Goal: Communication & Community: Share content

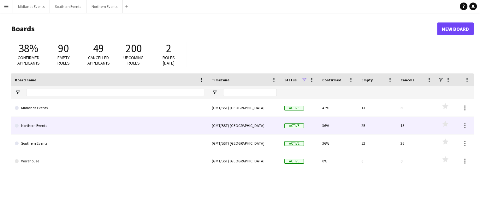
click at [37, 127] on link "Northern Events" at bounding box center [110, 126] width 190 height 18
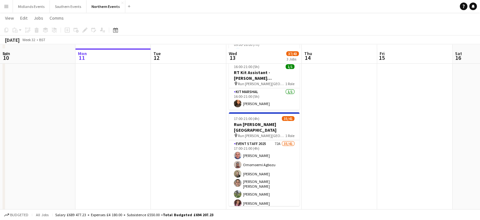
scroll to position [88, 0]
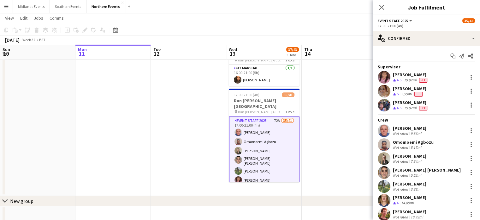
click at [340, 121] on app-date-cell at bounding box center [340, 88] width 76 height 213
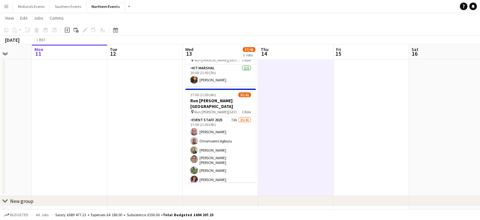
drag, startPoint x: 284, startPoint y: 118, endPoint x: 172, endPoint y: 108, distance: 112.3
click at [172, 108] on app-calendar-viewport "Fri 8 Sat 9 27/27 2 Jobs Sun 10 Mon 11 Tue 12 Wed 13 37/43 3 Jobs Thu 14 Fri 15…" at bounding box center [240, 94] width 480 height 317
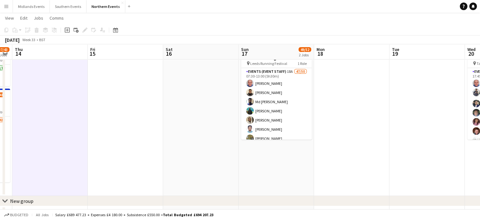
drag, startPoint x: 241, startPoint y: 121, endPoint x: 99, endPoint y: 109, distance: 143.0
click at [99, 109] on app-calendar-viewport "Sun 10 Mon 11 Tue 12 Wed 13 37/43 3 Jobs Thu 14 Fri 15 Sat 16 Sun 17 49/52 2 Jo…" at bounding box center [240, 94] width 480 height 317
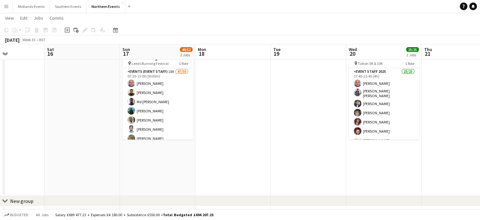
scroll to position [0, 196]
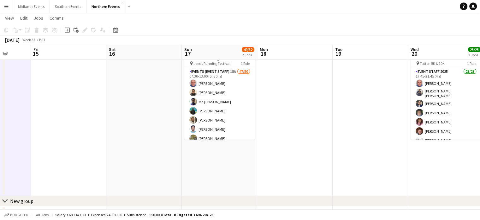
drag, startPoint x: 253, startPoint y: 139, endPoint x: 111, endPoint y: 123, distance: 143.1
click at [111, 123] on app-calendar-viewport "Tue 12 Wed 13 37/43 3 Jobs Thu 14 Fri 15 Sat 16 Sun 17 49/52 2 Jobs Mon 18 Tue …" at bounding box center [240, 94] width 480 height 317
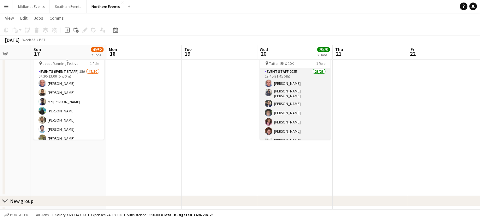
click at [289, 113] on app-card-role "Event Staff 2025 23/23 17:45-21:45 (4h) [PERSON_NAME] [PERSON_NAME] [PERSON_NAM…" at bounding box center [295, 180] width 71 height 225
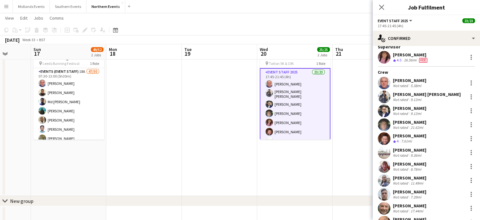
scroll to position [0, 0]
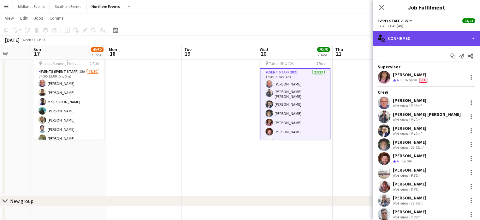
click at [418, 38] on div "single-neutral-actions-check-2 Confirmed" at bounding box center [426, 38] width 107 height 15
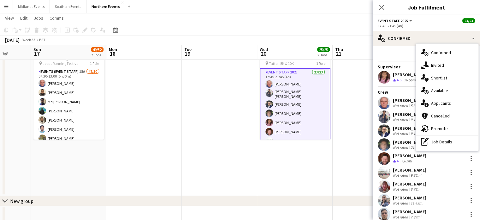
click at [292, 79] on app-card-role "Event Staff 2025 23/23 17:45-21:45 (4h) [PERSON_NAME] [PERSON_NAME] [PERSON_NAM…" at bounding box center [295, 181] width 71 height 226
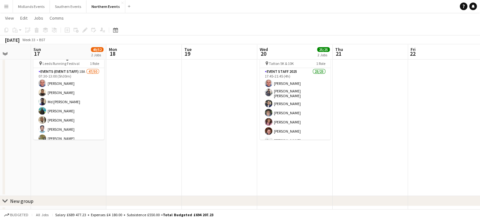
scroll to position [0, 196]
drag, startPoint x: 245, startPoint y: 112, endPoint x: 245, endPoint y: 151, distance: 39.5
click at [245, 151] on app-date-cell at bounding box center [220, 88] width 76 height 213
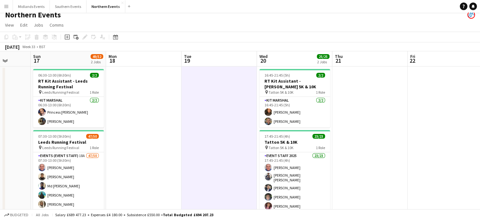
scroll to position [1, 0]
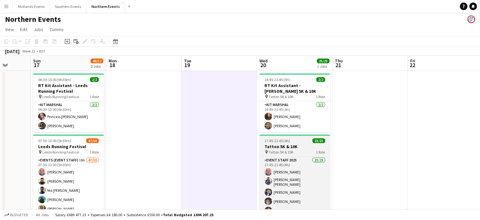
click at [289, 148] on h3 "Tatton 5K & 10K" at bounding box center [295, 146] width 71 height 6
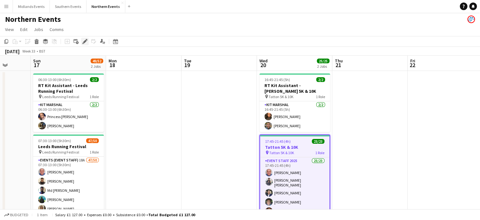
click at [85, 42] on icon at bounding box center [84, 41] width 3 height 3
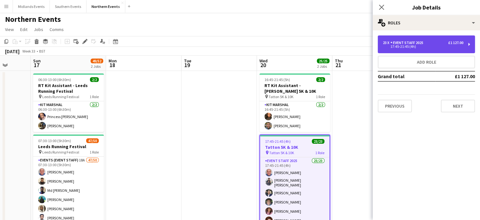
click at [392, 44] on div "Event Staff 2025" at bounding box center [408, 42] width 35 height 4
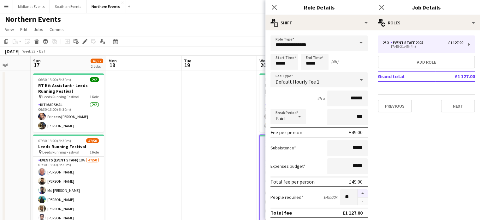
click at [359, 190] on button "button" at bounding box center [363, 193] width 10 height 8
type input "**"
click at [384, 9] on icon "Close pop-in" at bounding box center [382, 7] width 6 height 6
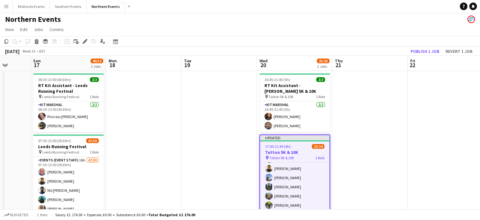
scroll to position [41, 0]
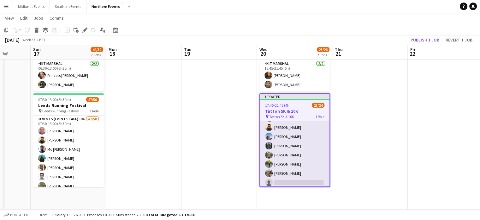
click at [287, 180] on app-card-role "Event Staff 2025 46A 23/24 17:45-21:45 (4h) [PERSON_NAME] [PERSON_NAME] [PERSON…" at bounding box center [294, 71] width 69 height 234
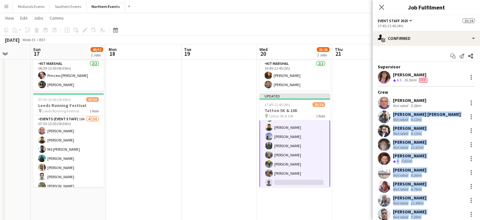
drag, startPoint x: 475, startPoint y: 108, endPoint x: 469, endPoint y: 207, distance: 99.0
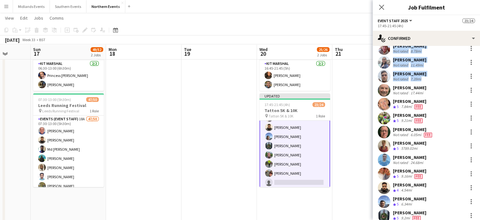
scroll to position [213, 0]
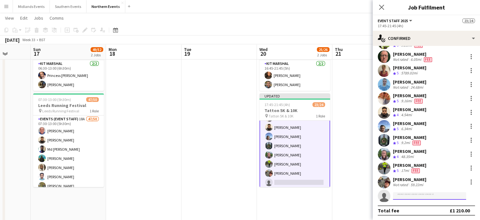
click at [414, 192] on input at bounding box center [429, 196] width 73 height 8
type input "*******"
click at [414, 199] on div "[PERSON_NAME] Active [EMAIL_ADDRESS][DOMAIN_NAME] [PHONE_NUMBER]" at bounding box center [429, 209] width 73 height 20
click at [414, 204] on span "[PERSON_NAME]" at bounding box center [416, 204] width 36 height 5
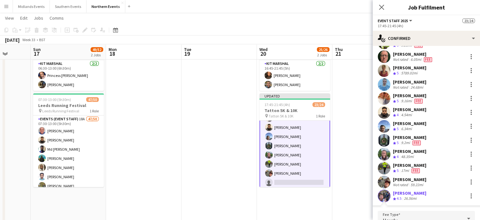
scroll to position [314, 0]
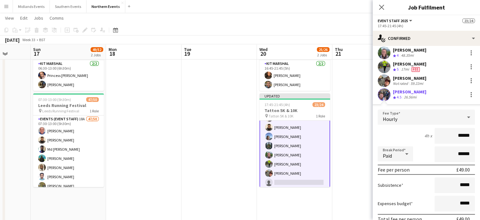
drag, startPoint x: 450, startPoint y: 136, endPoint x: 474, endPoint y: 137, distance: 24.1
click at [474, 137] on form "Fee Type Hourly 4h x ****** Break Period Paid ****** Fee per person £49.00 Subs…" at bounding box center [426, 176] width 107 height 135
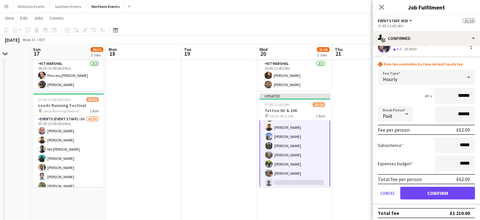
scroll to position [364, 0]
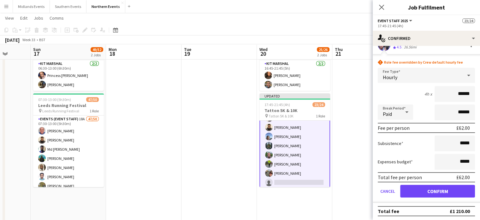
type input "******"
click at [464, 186] on button "Confirm" at bounding box center [438, 190] width 75 height 13
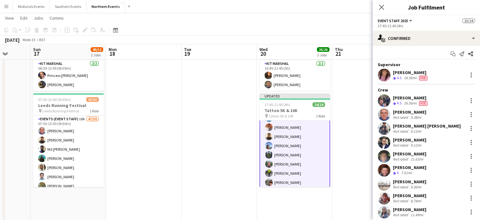
scroll to position [2, 0]
click at [468, 100] on div at bounding box center [472, 101] width 8 height 8
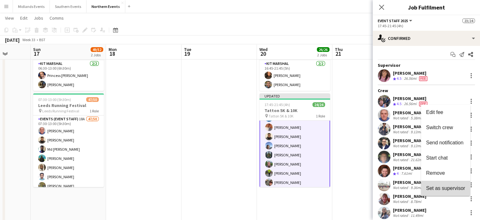
drag, startPoint x: 446, startPoint y: 188, endPoint x: 459, endPoint y: 189, distance: 12.4
click at [459, 189] on span "Set as supervisor" at bounding box center [445, 187] width 39 height 5
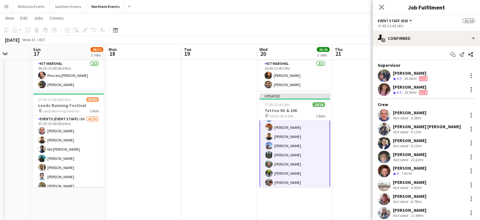
click at [385, 7] on div "Close pop-in" at bounding box center [382, 7] width 18 height 15
click at [382, 6] on icon "Close pop-in" at bounding box center [382, 7] width 6 height 6
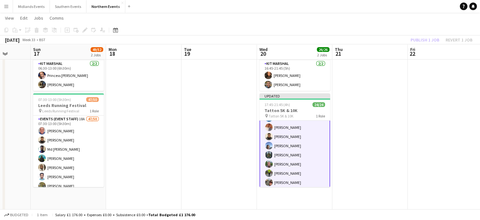
click at [429, 41] on div "Publish 1 job Revert 1 job" at bounding box center [441, 40] width 77 height 8
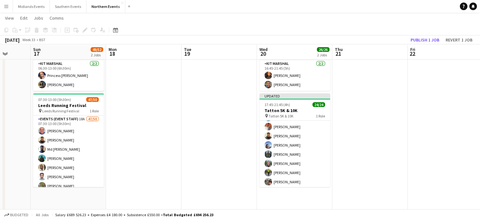
scroll to position [166, 0]
click at [425, 41] on button "Publish 1 job" at bounding box center [425, 40] width 34 height 8
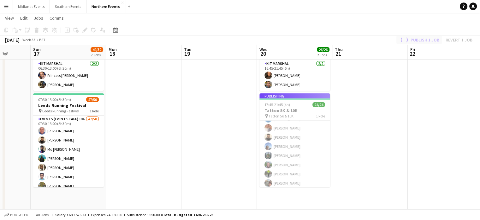
scroll to position [160, 0]
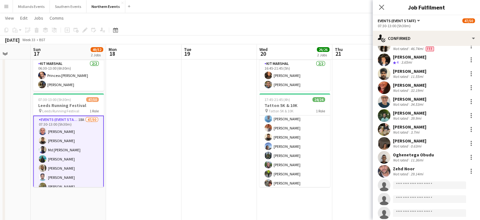
scroll to position [574, 0]
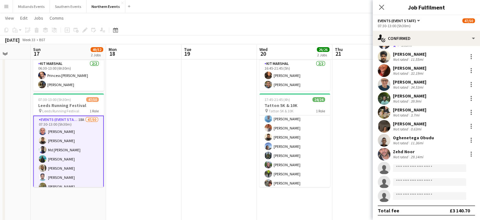
click at [200, 144] on app-date-cell at bounding box center [220, 136] width 76 height 213
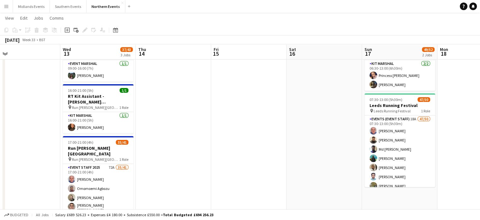
drag, startPoint x: 21, startPoint y: 79, endPoint x: 354, endPoint y: 96, distance: 333.1
click at [354, 96] on app-calendar-viewport "Sun 10 Mon 11 Tue 12 Wed 13 37/43 3 Jobs Thu 14 Fri 15 Sat 16 Sun 17 49/52 2 Jo…" at bounding box center [240, 142] width 480 height 317
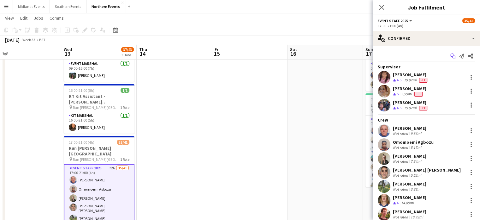
click at [451, 55] on icon "Start chat" at bounding box center [453, 55] width 5 height 5
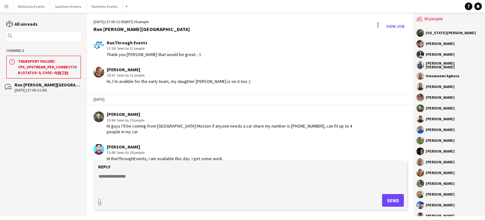
scroll to position [554, 0]
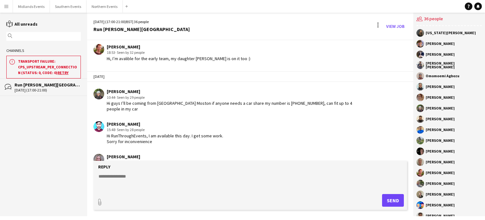
drag, startPoint x: 412, startPoint y: 147, endPoint x: 412, endPoint y: 155, distance: 8.8
click at [412, 155] on div "[DATE] RunThrough Events 11:19 · Seen by 34 people [PERSON_NAME] 12:59 · Seen b…" at bounding box center [250, 100] width 326 height 120
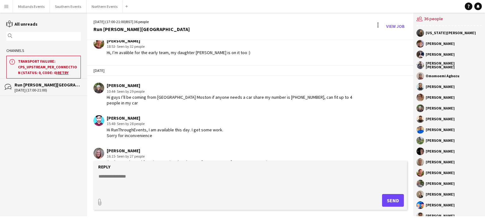
scroll to position [565, 0]
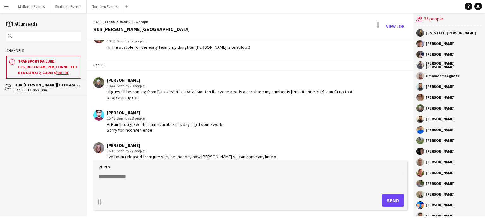
click at [148, 170] on form "Reply paperclip Send" at bounding box center [251, 184] width 314 height 49
click at [138, 181] on textarea at bounding box center [251, 181] width 307 height 16
type textarea "**********"
click at [392, 199] on button "Send" at bounding box center [393, 200] width 22 height 13
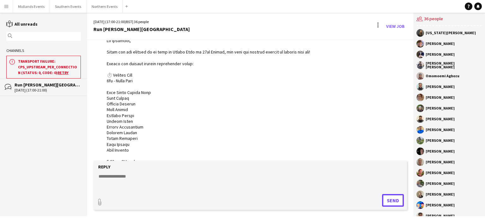
scroll to position [33, 0]
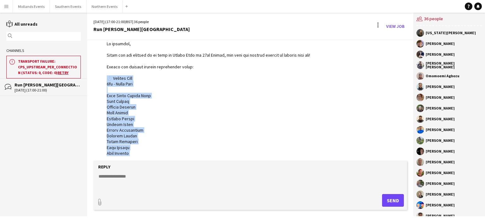
drag, startPoint x: 108, startPoint y: 77, endPoint x: 133, endPoint y: 155, distance: 81.9
click at [133, 155] on div at bounding box center [231, 219] width 248 height 357
copy div "⏱️ Arrival Time 4pm - Early Team [PERSON_NAME] [PERSON_NAME] [PERSON_NAME] [PER…"
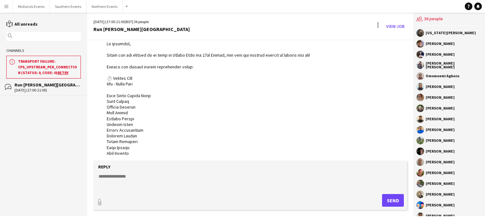
click at [124, 177] on textarea at bounding box center [251, 181] width 307 height 16
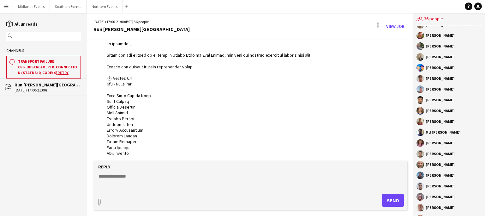
scroll to position [203, 0]
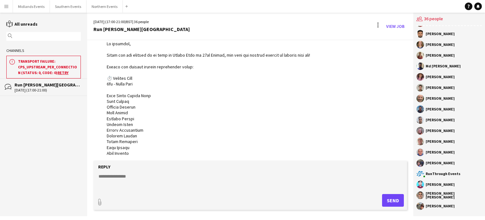
drag, startPoint x: 426, startPoint y: 33, endPoint x: 466, endPoint y: 206, distance: 177.7
click at [466, 206] on div "[US_STATE][PERSON_NAME] [PERSON_NAME] [PERSON_NAME] [PERSON_NAME] [PERSON_NAME]…" at bounding box center [450, 121] width 72 height 190
copy div "[US_STATE][PERSON_NAME] [PERSON_NAME] [PERSON_NAME] [PERSON_NAME] [PERSON_NAME]…"
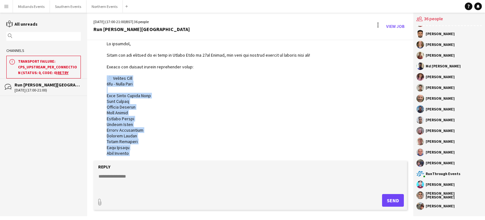
drag, startPoint x: 104, startPoint y: 76, endPoint x: 138, endPoint y: 153, distance: 84.6
click at [138, 153] on div "RunThrough Events 11:19 · Seen by 34 people" at bounding box center [224, 213] width 261 height 368
click at [121, 91] on div at bounding box center [231, 219] width 248 height 357
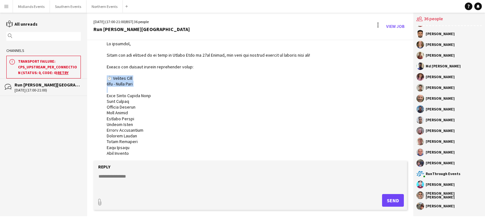
drag, startPoint x: 105, startPoint y: 74, endPoint x: 149, endPoint y: 88, distance: 46.3
click at [149, 88] on div "RunThrough Events 11:19 · Seen by 34 people" at bounding box center [224, 213] width 261 height 368
copy div "⏱️ Arrival Time 4pm - Early Team"
click at [128, 184] on textarea at bounding box center [251, 181] width 307 height 16
paste textarea "**********"
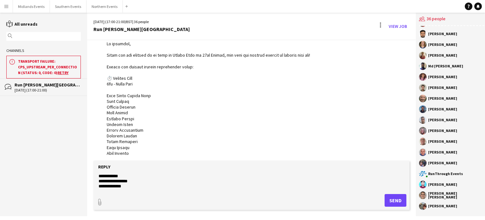
scroll to position [0, 0]
click at [287, 184] on textarea "**********" at bounding box center [251, 181] width 307 height 16
click at [283, 180] on textarea "**********" at bounding box center [251, 181] width 307 height 16
click at [278, 173] on textarea "**********" at bounding box center [251, 181] width 307 height 16
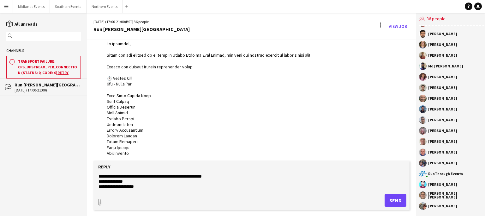
click at [170, 176] on textarea "**********" at bounding box center [251, 181] width 307 height 16
click at [227, 173] on textarea "**********" at bounding box center [251, 181] width 307 height 16
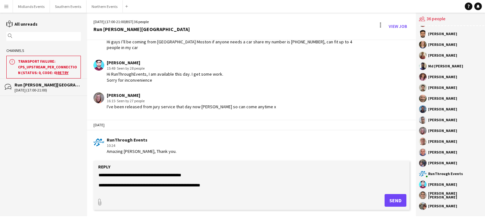
scroll to position [0, 0]
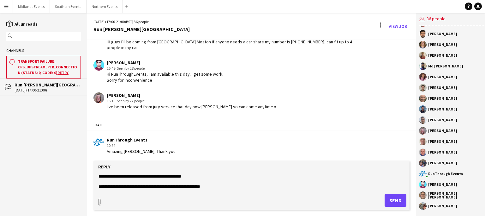
type textarea "**********"
click at [393, 201] on button "Send" at bounding box center [396, 200] width 22 height 13
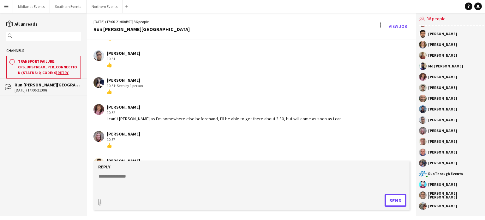
scroll to position [939, 0]
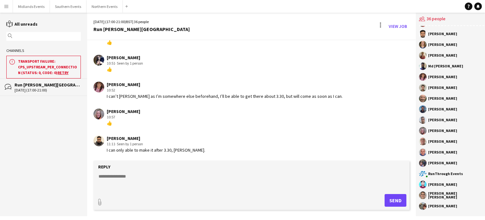
click at [129, 181] on textarea at bounding box center [251, 181] width 307 height 16
paste textarea "**********"
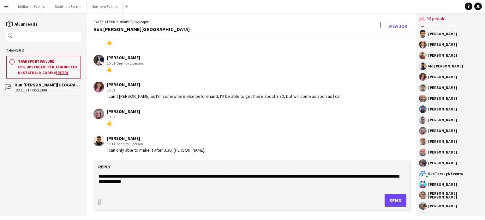
type textarea "**********"
click at [392, 200] on button "Send" at bounding box center [396, 200] width 22 height 13
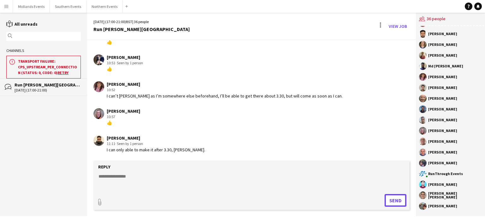
scroll to position [933, 0]
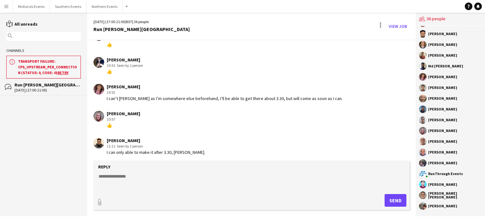
click at [296, 95] on div "10:52" at bounding box center [225, 92] width 236 height 6
click at [294, 101] on div "I can’t [PERSON_NAME] as I’m somewhere else beforehand, I’ll be able to get the…" at bounding box center [225, 98] width 236 height 6
click at [127, 94] on div "10:52" at bounding box center [225, 92] width 236 height 6
click at [138, 173] on textarea at bounding box center [251, 181] width 307 height 16
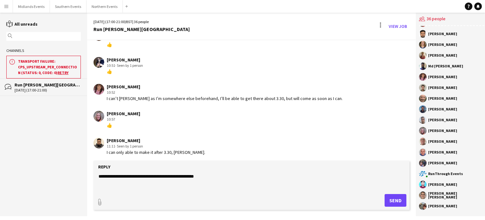
click at [195, 186] on textarea "**********" at bounding box center [251, 181] width 307 height 16
click at [118, 177] on textarea "**********" at bounding box center [251, 181] width 307 height 16
click at [349, 172] on form "**********" at bounding box center [252, 184] width 316 height 49
click at [330, 180] on textarea "**********" at bounding box center [251, 181] width 307 height 16
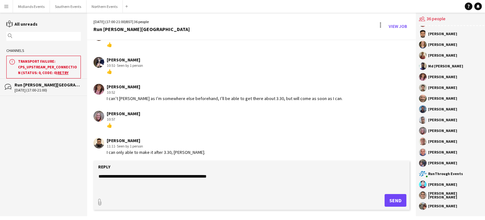
type textarea "**********"
click at [389, 198] on button "Send" at bounding box center [396, 200] width 22 height 13
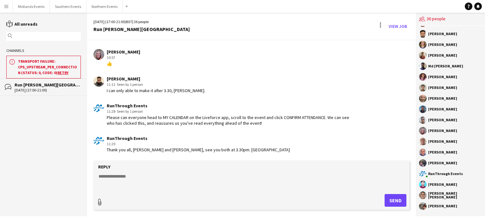
type input "**********"
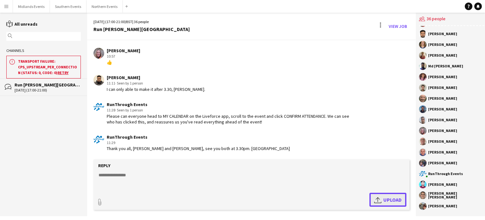
click at [388, 202] on span "Upload Upload" at bounding box center [387, 200] width 27 height 8
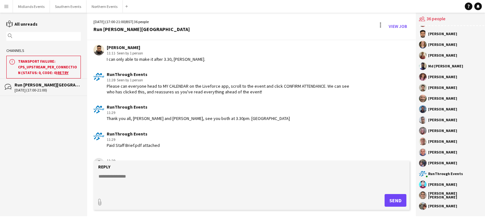
scroll to position [1053, 0]
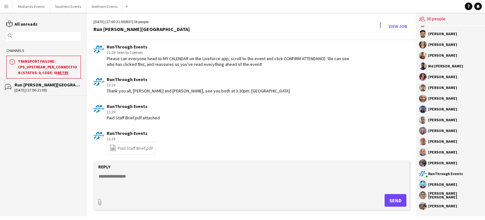
click at [129, 151] on link "file-spreadsheet Paid Staff Brief.pdf" at bounding box center [131, 147] width 43 height 7
click at [129, 152] on link "file-spreadsheet Paid Staff Brief.pdf" at bounding box center [131, 148] width 43 height 8
drag, startPoint x: 414, startPoint y: 145, endPoint x: 408, endPoint y: 112, distance: 33.9
click at [408, 112] on div "[DATE] (17:00-21:00) BST | 36 people Run [PERSON_NAME][GEOGRAPHIC_DATA] View Jo…" at bounding box center [286, 114] width 398 height 203
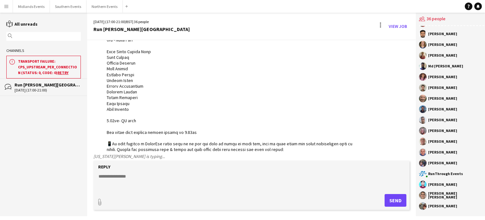
scroll to position [128, 0]
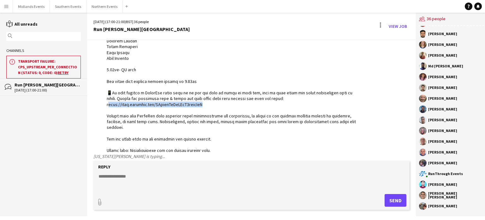
drag, startPoint x: 209, startPoint y: 105, endPoint x: 97, endPoint y: 102, distance: 111.5
click at [97, 102] on div "RunThrough Events 11:19 · Seen by 34 people" at bounding box center [225, 116] width 263 height 362
copy div "ttps://[DOMAIN_NAME][URL]"
click at [185, 154] on div at bounding box center [232, 121] width 250 height 351
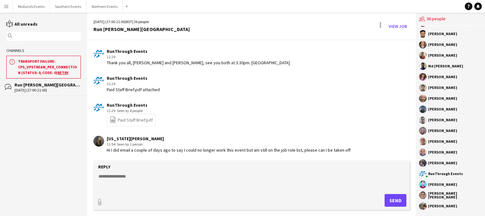
click at [155, 176] on textarea at bounding box center [251, 181] width 307 height 16
click at [152, 175] on textarea at bounding box center [251, 181] width 307 height 16
type textarea "**********"
click at [394, 201] on button "Send" at bounding box center [396, 200] width 22 height 13
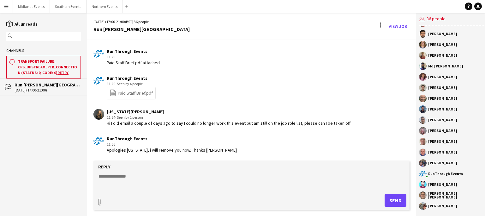
click at [189, 176] on textarea at bounding box center [251, 181] width 307 height 16
paste textarea "**********"
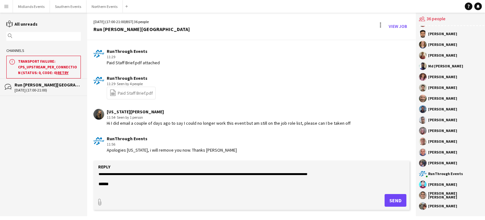
type textarea "**********"
click at [390, 197] on button "Send" at bounding box center [396, 200] width 22 height 13
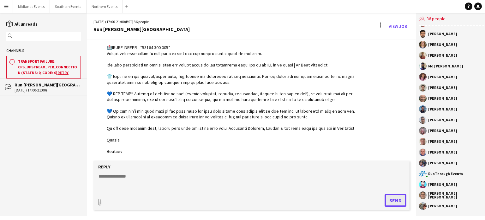
scroll to position [1398, 0]
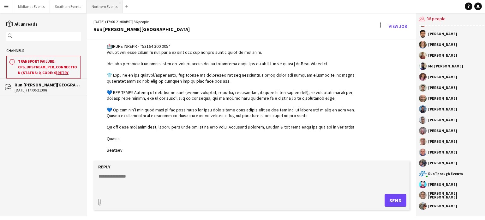
click at [101, 5] on button "Northern Events Close" at bounding box center [105, 6] width 36 height 12
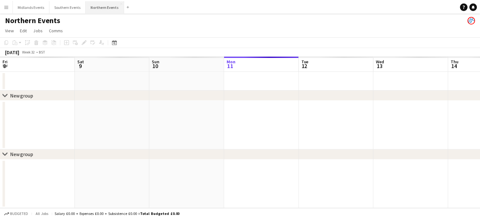
scroll to position [0, 151]
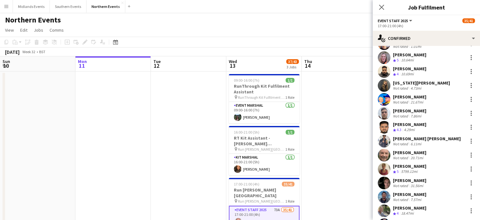
scroll to position [266, 0]
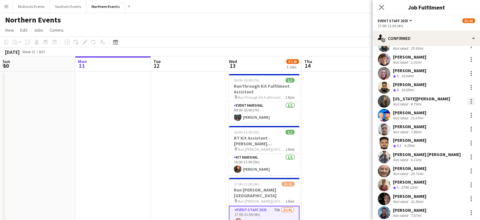
click at [468, 102] on div at bounding box center [472, 101] width 8 height 8
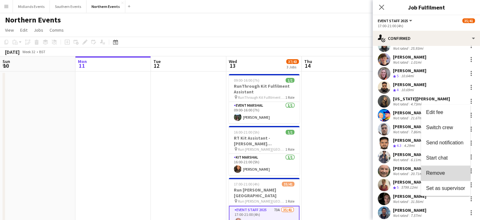
click at [439, 173] on span "Remove" at bounding box center [435, 172] width 19 height 5
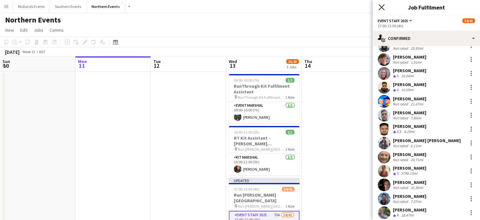
click at [380, 6] on icon at bounding box center [382, 7] width 6 height 6
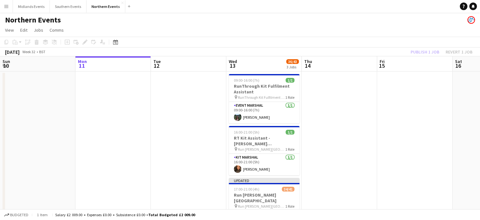
click at [421, 56] on div "[DATE] Week 32 • BST Publish 1 job Revert 1 job" at bounding box center [240, 51] width 480 height 9
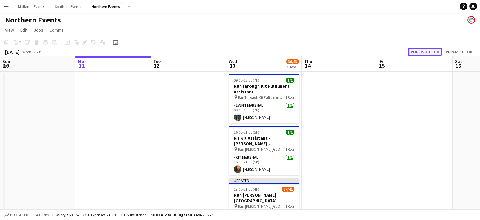
click at [421, 52] on button "Publish 1 job" at bounding box center [425, 52] width 34 height 8
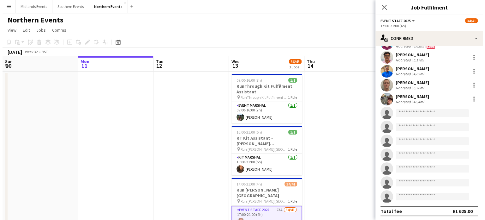
scroll to position [449, 0]
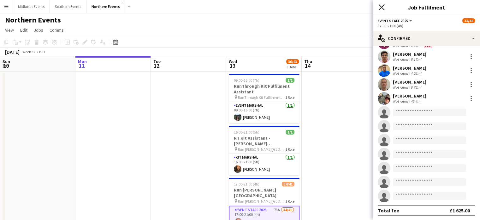
click at [384, 5] on icon "Close pop-in" at bounding box center [382, 7] width 6 height 6
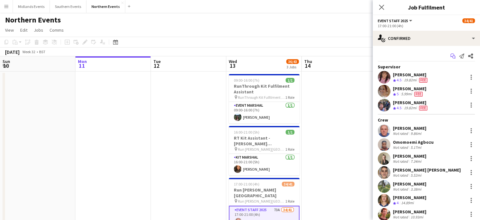
click at [451, 57] on icon "Start chat" at bounding box center [453, 55] width 5 height 5
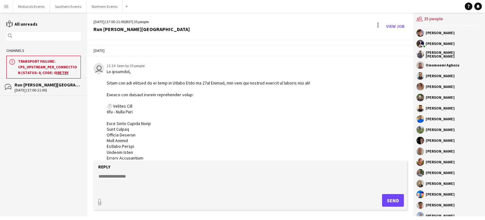
scroll to position [1425, 0]
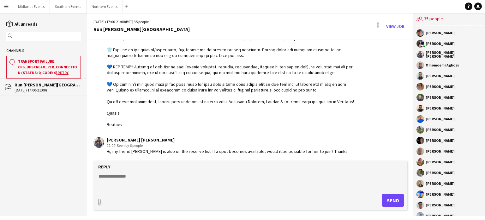
click at [126, 174] on textarea at bounding box center [251, 181] width 307 height 16
drag, startPoint x: 411, startPoint y: 156, endPoint x: 411, endPoint y: 147, distance: 9.8
type input "**********"
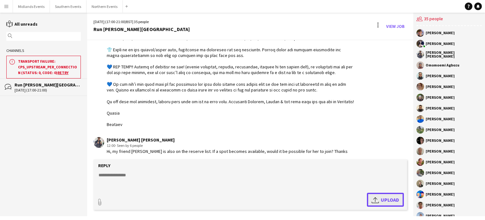
click at [385, 198] on span "Upload Upload" at bounding box center [385, 200] width 27 height 8
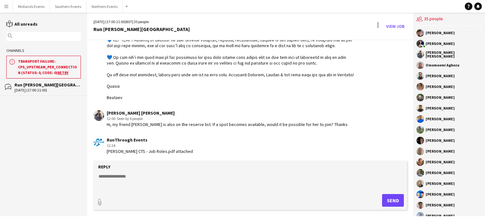
scroll to position [1479, 0]
